Goal: Register for event/course

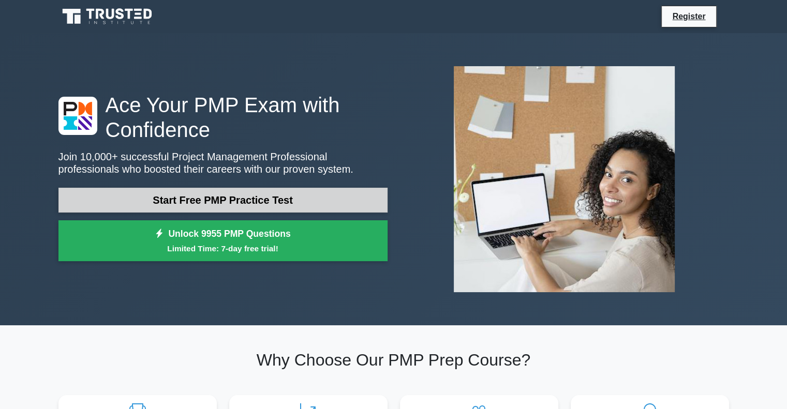
click at [180, 194] on link "Start Free PMP Practice Test" at bounding box center [222, 200] width 329 height 25
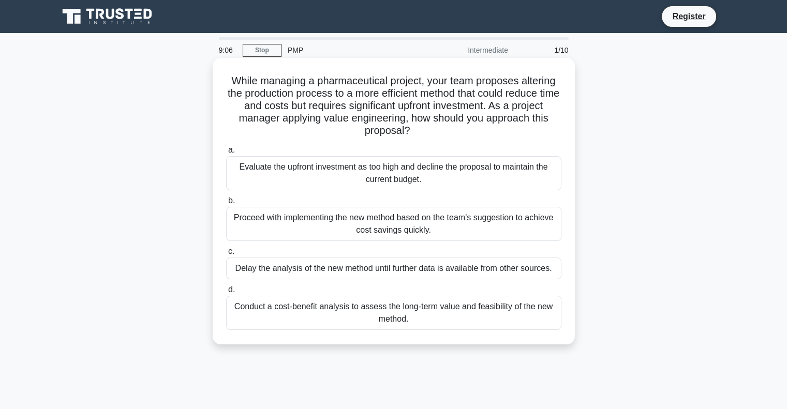
click at [408, 315] on div "Conduct a cost-benefit analysis to assess the long-term value and feasibility o…" at bounding box center [393, 313] width 335 height 34
click at [226, 293] on input "d. Conduct a cost-benefit analysis to assess the long-term value and feasibilit…" at bounding box center [226, 290] width 0 height 7
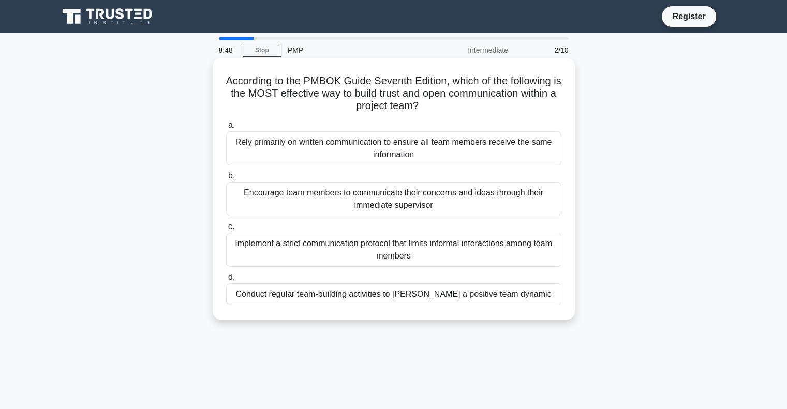
click at [394, 301] on div "Conduct regular team-building activities to foster a positive team dynamic" at bounding box center [393, 294] width 335 height 22
click at [226, 281] on input "d. Conduct regular team-building activities to foster a positive team dynamic" at bounding box center [226, 277] width 0 height 7
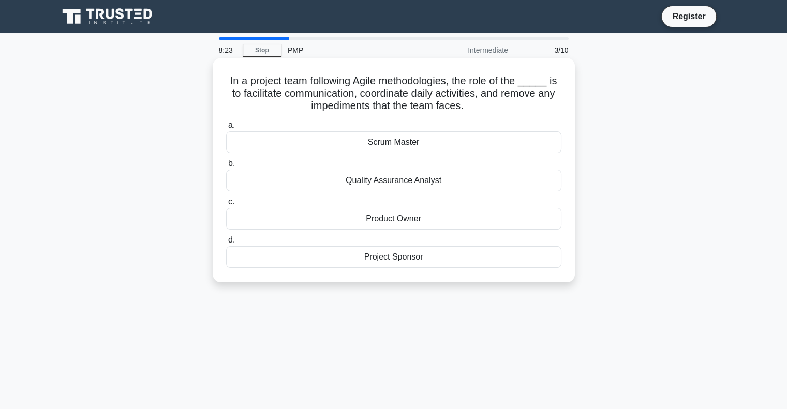
click at [456, 141] on div "Scrum Master" at bounding box center [393, 142] width 335 height 22
click at [226, 129] on input "a. Scrum Master" at bounding box center [226, 125] width 0 height 7
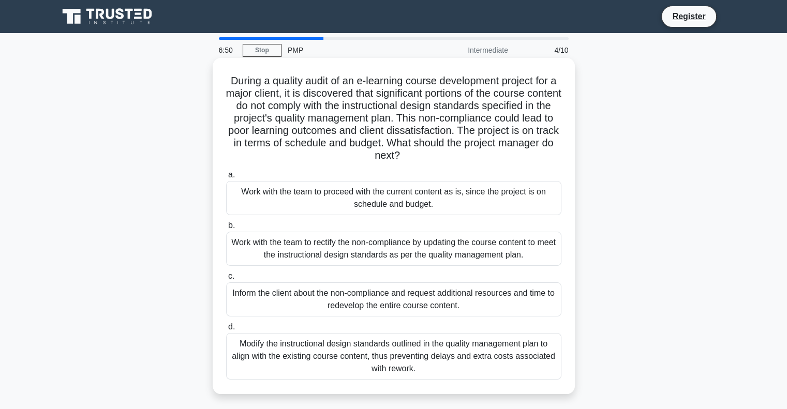
click at [453, 248] on div "Work with the team to rectify the non-compliance by updating the course content…" at bounding box center [393, 249] width 335 height 34
click at [226, 229] on input "b. Work with the team to rectify the non-compliance by updating the course cont…" at bounding box center [226, 225] width 0 height 7
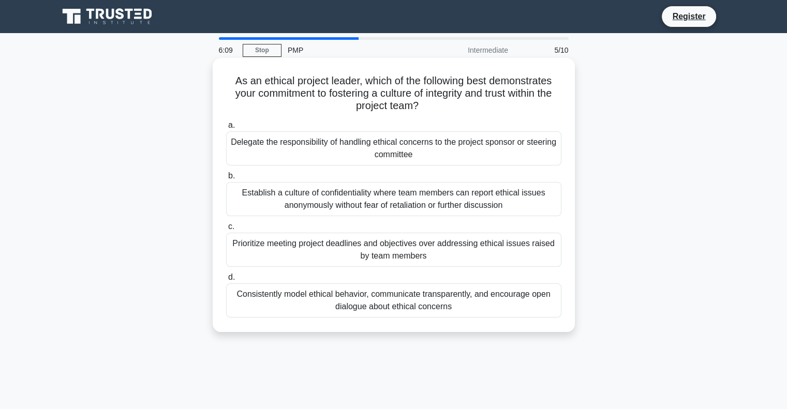
click at [513, 299] on div "Consistently model ethical behavior, communicate transparently, and encourage o…" at bounding box center [393, 300] width 335 height 34
click at [226, 281] on input "d. Consistently model ethical behavior, communicate transparently, and encourag…" at bounding box center [226, 277] width 0 height 7
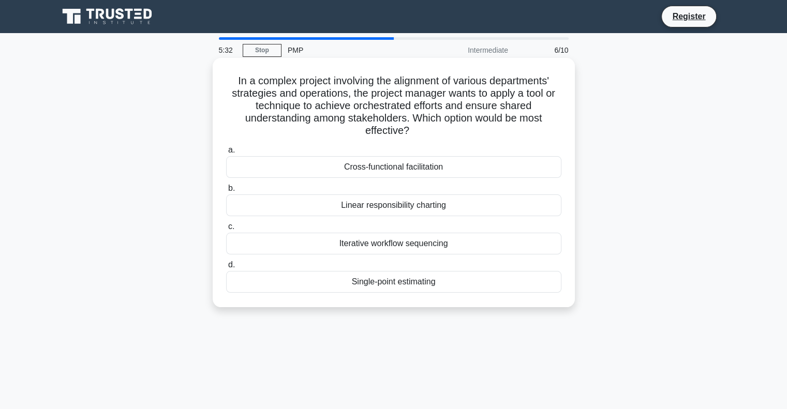
click at [534, 173] on div "Cross-functional facilitation" at bounding box center [393, 167] width 335 height 22
click at [226, 154] on input "a. Cross-functional facilitation" at bounding box center [226, 150] width 0 height 7
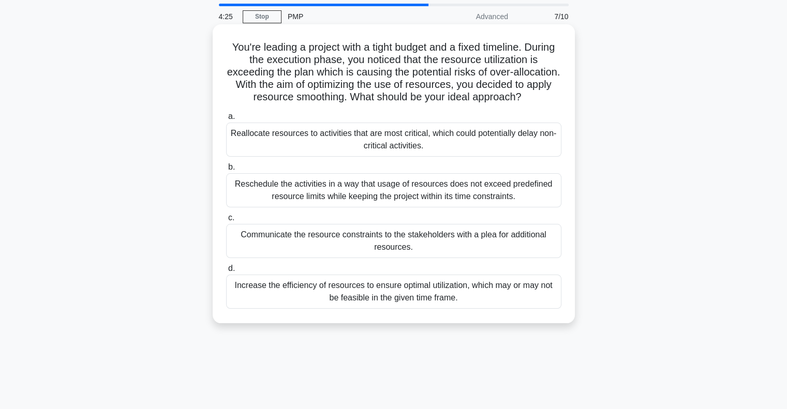
scroll to position [52, 0]
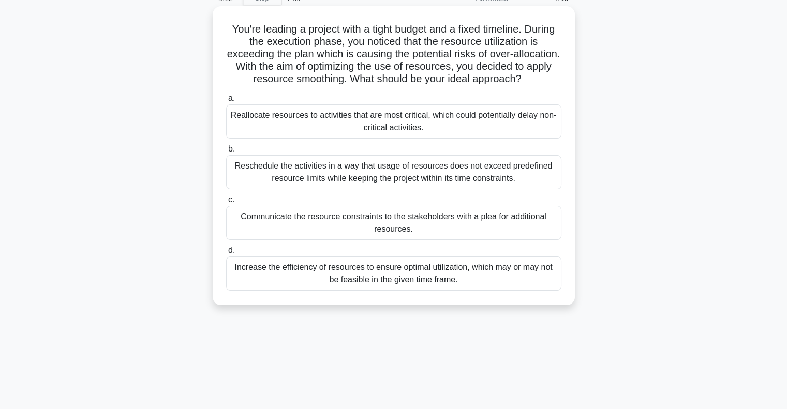
click at [550, 173] on div "Reschedule the activities in a way that usage of resources does not exceed pred…" at bounding box center [393, 172] width 335 height 34
click at [226, 153] on input "b. Reschedule the activities in a way that usage of resources does not exceed p…" at bounding box center [226, 149] width 0 height 7
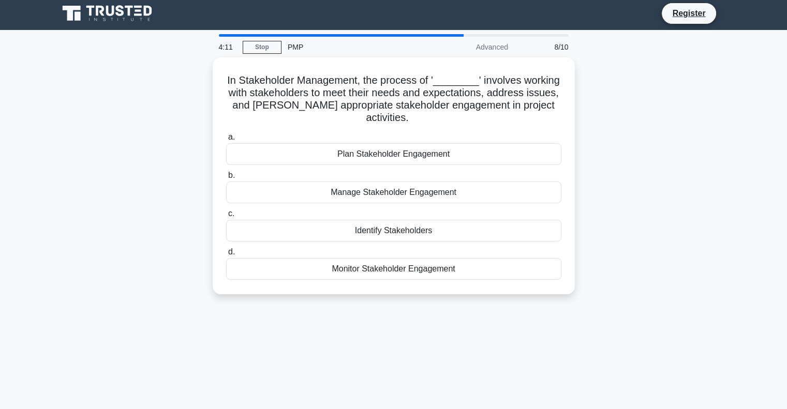
scroll to position [0, 0]
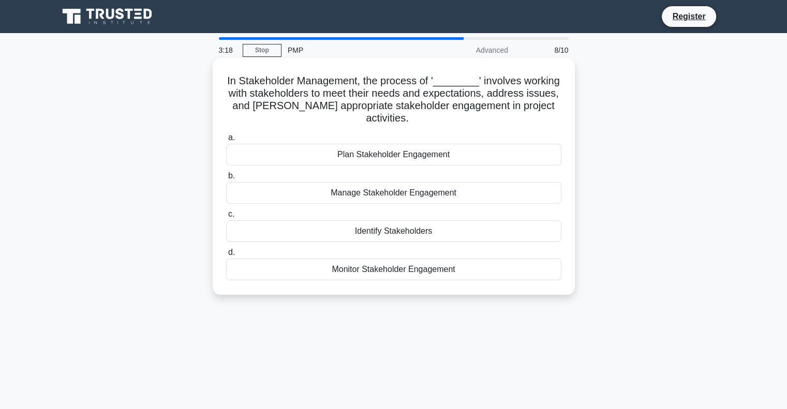
click at [525, 182] on div "Manage Stakeholder Engagement" at bounding box center [393, 193] width 335 height 22
click at [226, 179] on input "b. Manage Stakeholder Engagement" at bounding box center [226, 176] width 0 height 7
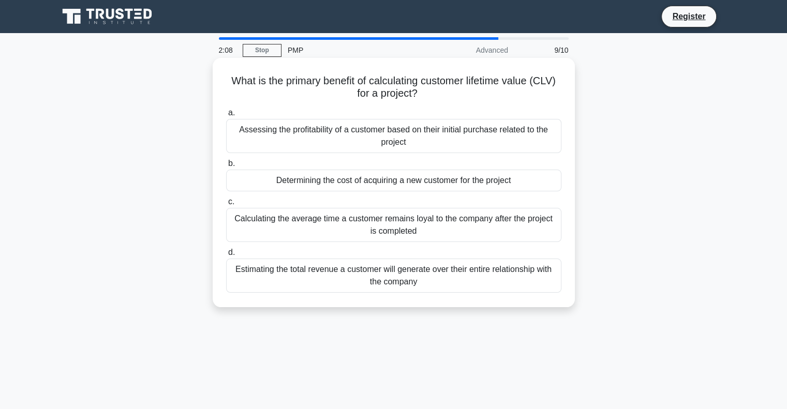
click at [538, 271] on div "Estimating the total revenue a customer will generate over their entire relatio…" at bounding box center [393, 276] width 335 height 34
click at [226, 256] on input "d. Estimating the total revenue a customer will generate over their entire rela…" at bounding box center [226, 252] width 0 height 7
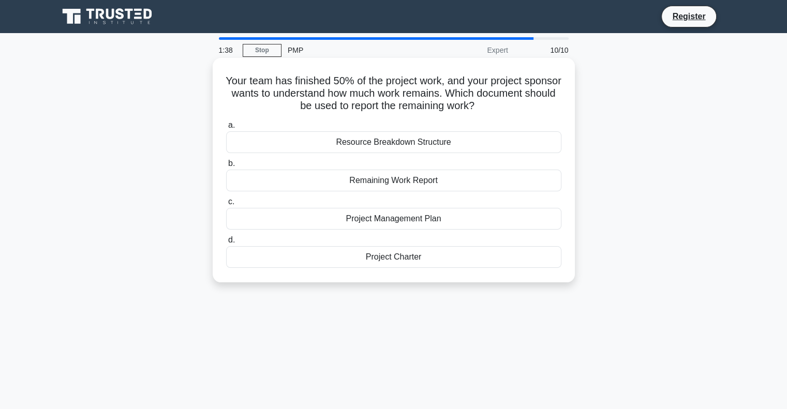
click at [455, 146] on div "Resource Breakdown Structure" at bounding box center [393, 142] width 335 height 22
click at [226, 129] on input "a. Resource Breakdown Structure" at bounding box center [226, 125] width 0 height 7
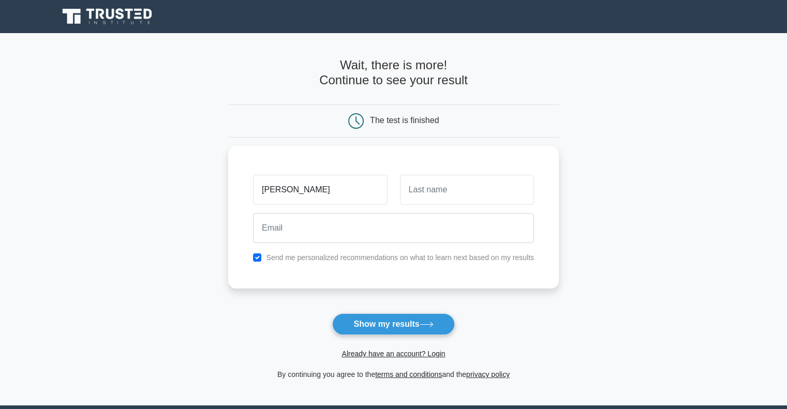
type input "[PERSON_NAME]"
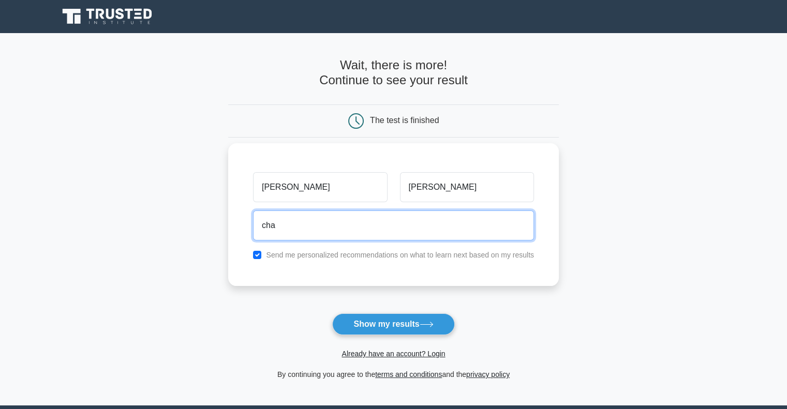
type input "[EMAIL_ADDRESS][DOMAIN_NAME]"
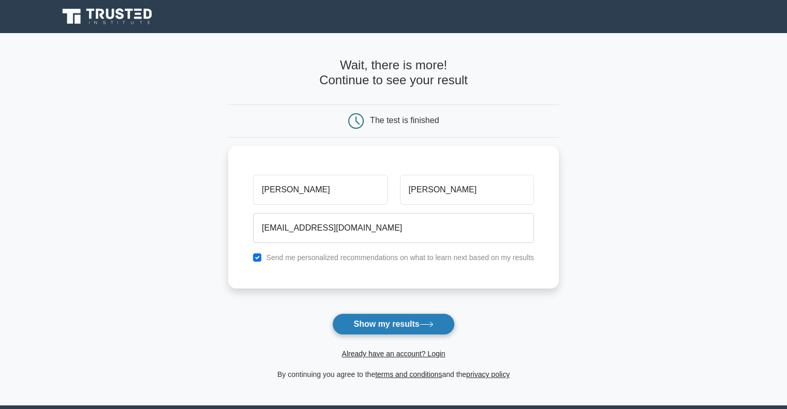
click at [394, 325] on button "Show my results" at bounding box center [393, 324] width 122 height 22
